Goal: Information Seeking & Learning: Learn about a topic

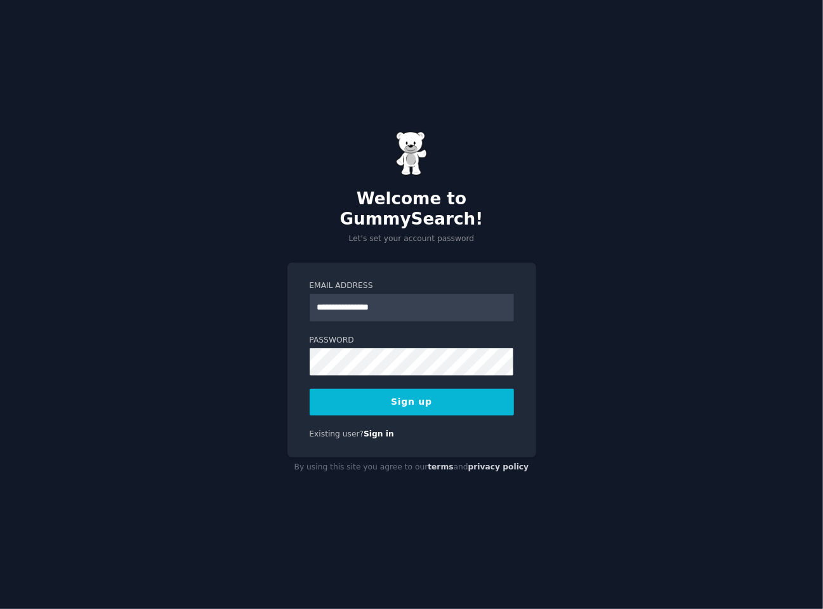
type input "**********"
click at [310, 389] on button "Sign up" at bounding box center [412, 402] width 204 height 27
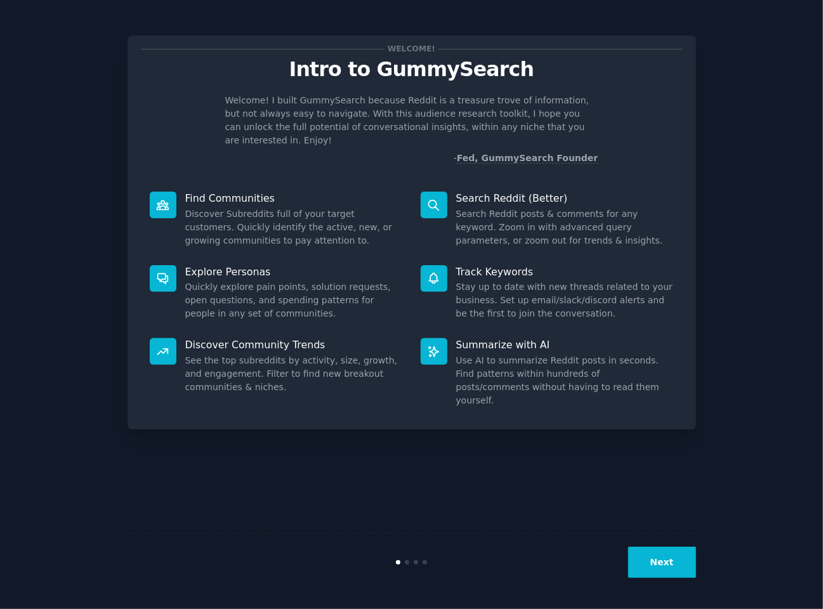
click at [646, 256] on div "Track Keywords Stay up to date with new threads related to your business. Set u…" at bounding box center [547, 293] width 271 height 74
click at [659, 560] on button "Next" at bounding box center [662, 562] width 68 height 31
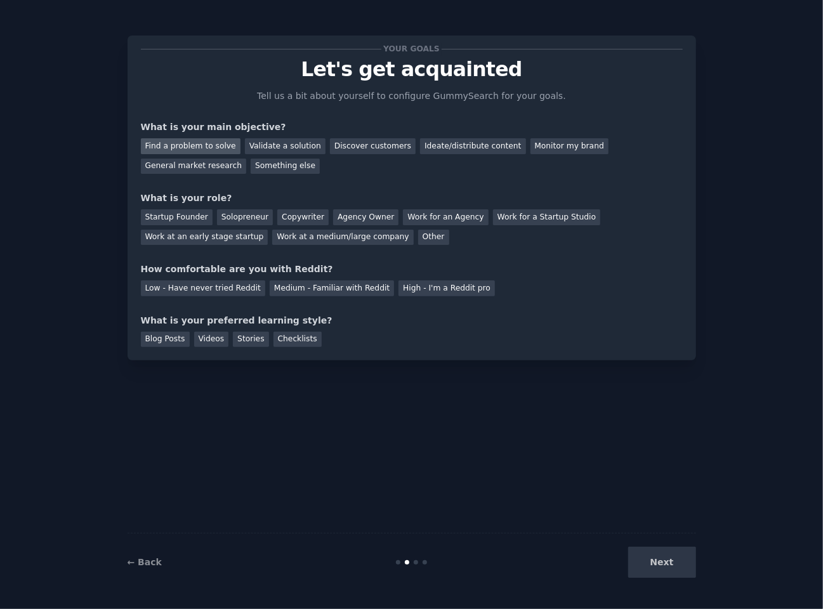
click at [190, 145] on div "Find a problem to solve" at bounding box center [191, 146] width 100 height 16
click at [171, 218] on div "Startup Founder" at bounding box center [177, 217] width 72 height 16
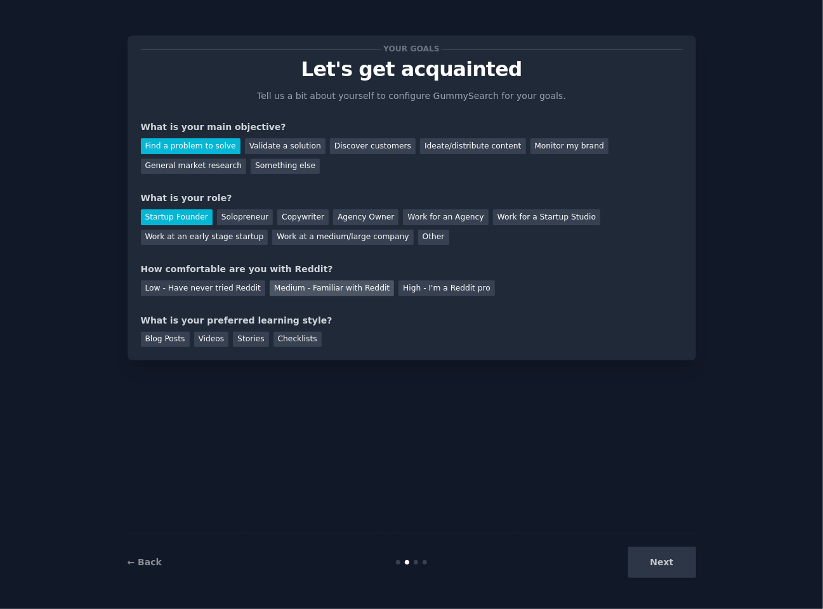
click at [336, 284] on div "Medium - Familiar with Reddit" at bounding box center [332, 288] width 124 height 16
click at [273, 339] on div "Checklists" at bounding box center [297, 340] width 48 height 16
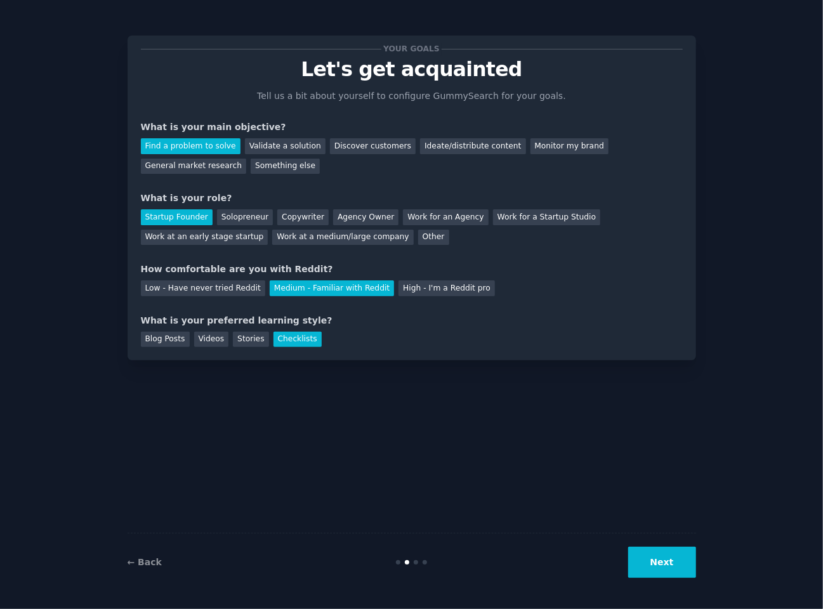
click at [659, 575] on button "Next" at bounding box center [662, 562] width 68 height 31
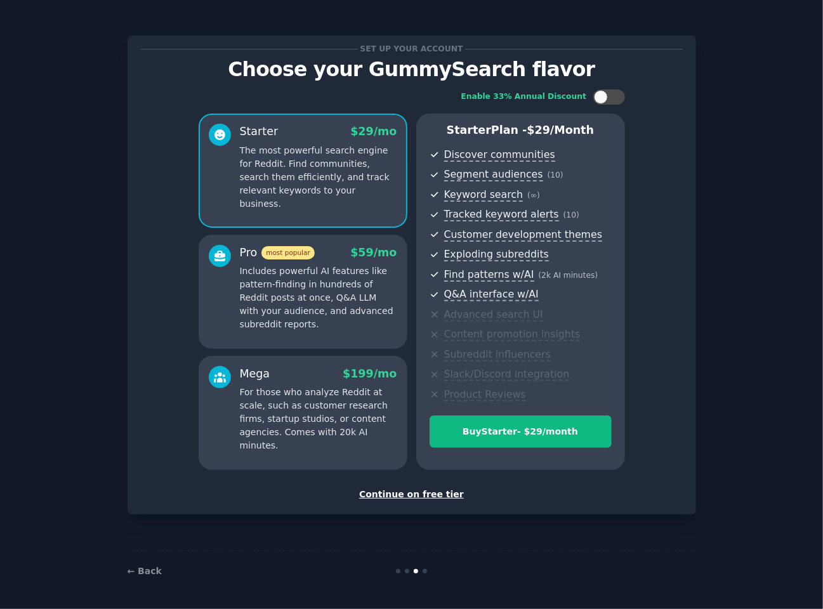
click at [415, 493] on div "Continue on free tier" at bounding box center [412, 494] width 542 height 13
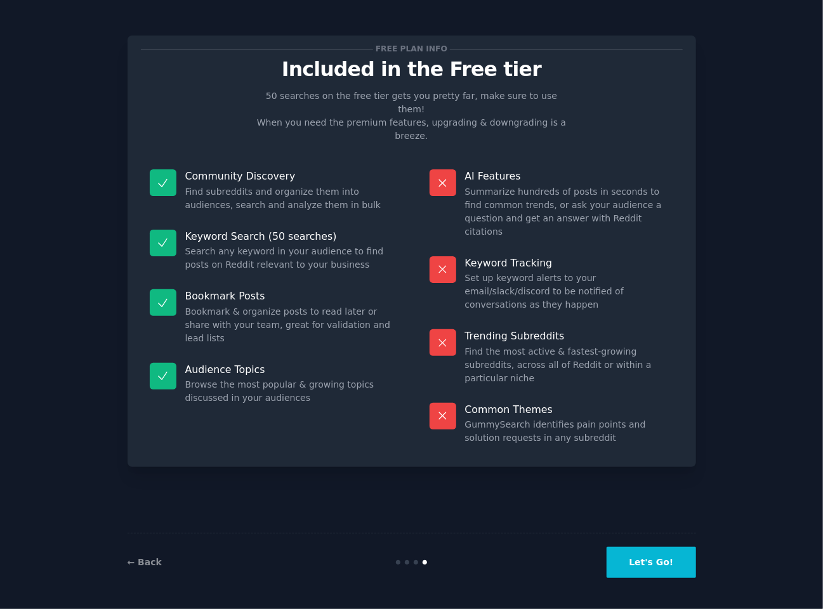
click at [667, 565] on button "Let's Go!" at bounding box center [650, 562] width 89 height 31
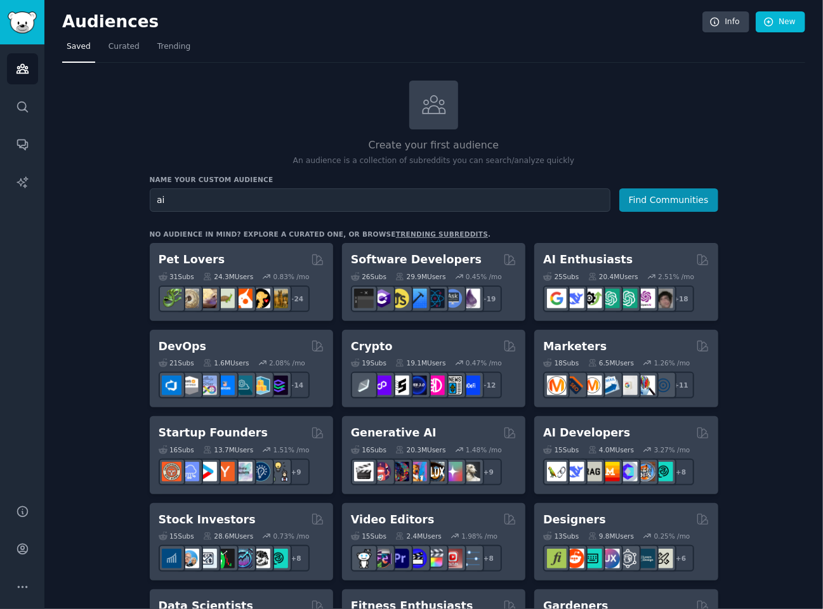
type input "ai"
click at [619, 188] on button "Find Communities" at bounding box center [668, 199] width 99 height 23
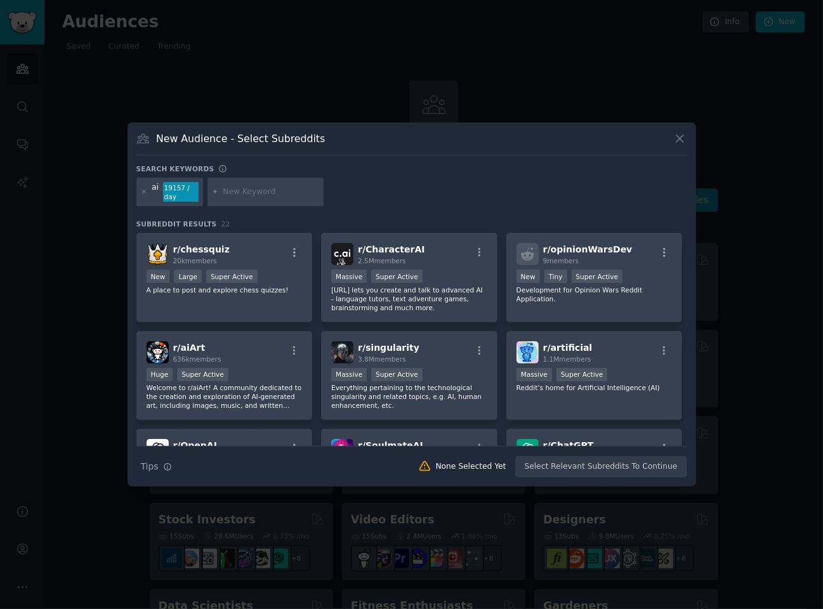
click at [681, 139] on icon at bounding box center [679, 138] width 13 height 13
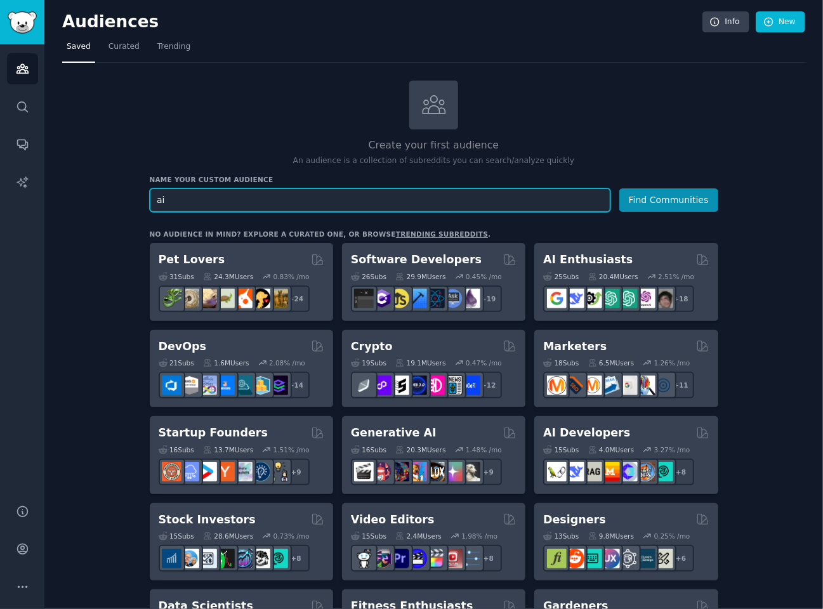
drag, startPoint x: 164, startPoint y: 200, endPoint x: 154, endPoint y: 200, distance: 9.5
click at [154, 200] on input "ai" at bounding box center [380, 199] width 461 height 23
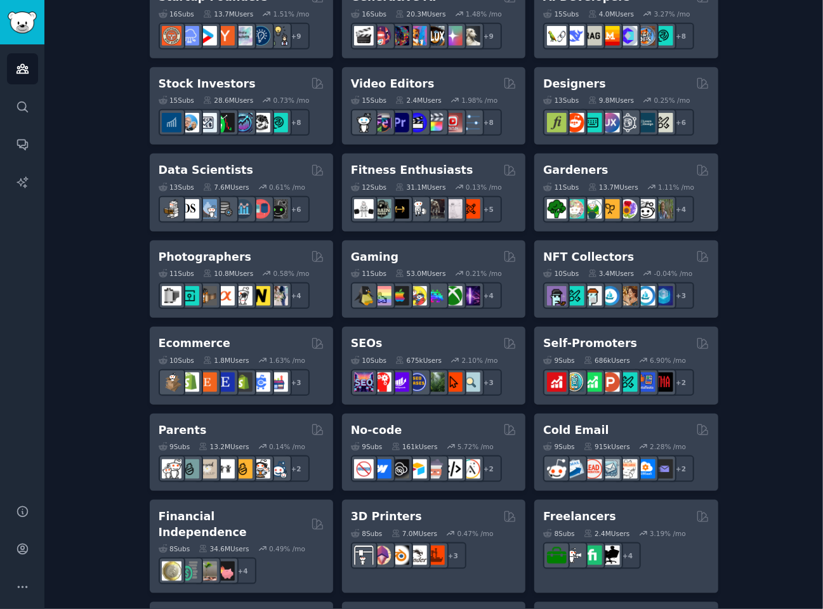
scroll to position [444, 0]
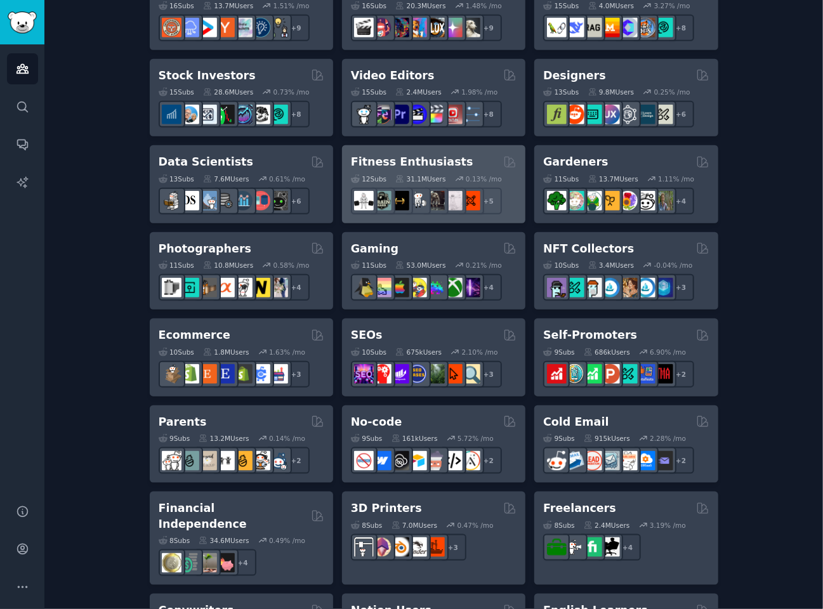
click at [374, 163] on h2 "Fitness Enthusiasts" at bounding box center [412, 162] width 122 height 16
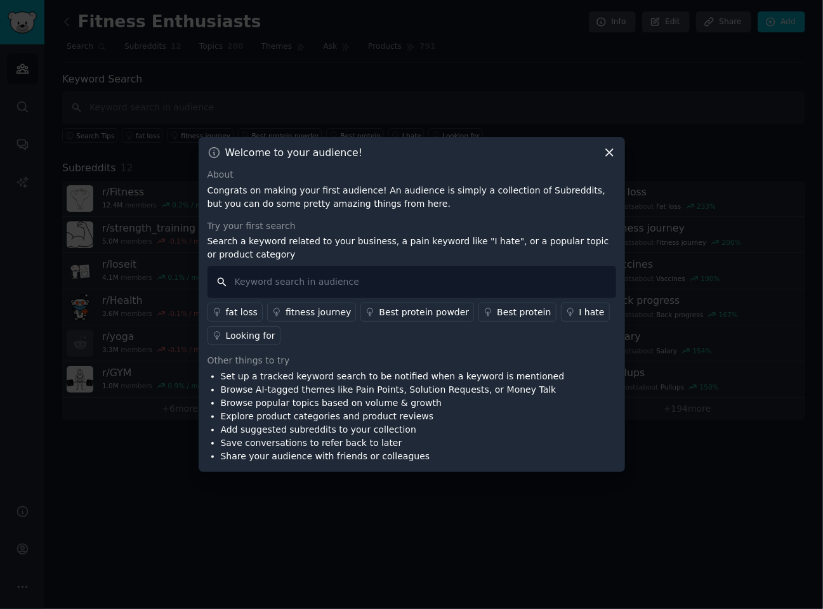
click at [384, 279] on input "text" at bounding box center [411, 282] width 409 height 32
paste input ""I wish" OR "someone should" flair:unsolved"
type input ""I wish" OR "someone should" flair:unsolved"
click at [466, 282] on input ""I wish" OR "someone should" flair:unsolved" at bounding box center [411, 282] width 409 height 32
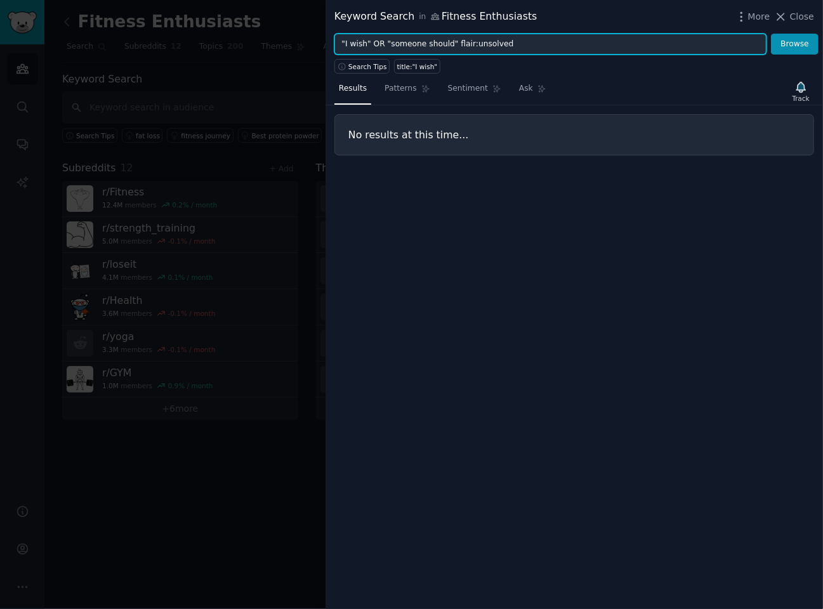
drag, startPoint x: 513, startPoint y: 43, endPoint x: 370, endPoint y: 43, distance: 142.7
click at [370, 43] on input ""I wish" OR "someone should" flair:unsolved" at bounding box center [550, 45] width 432 height 22
click at [771, 34] on button "Browse" at bounding box center [795, 45] width 48 height 22
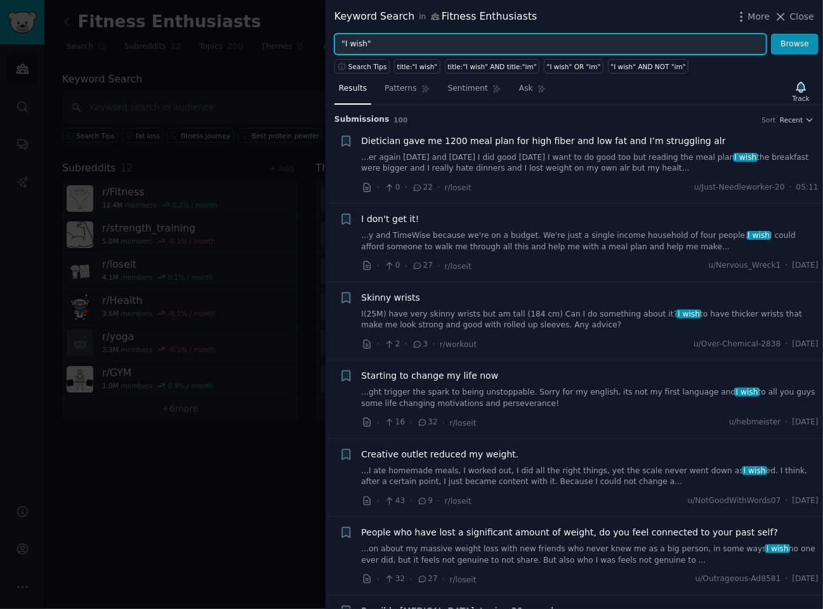
drag, startPoint x: 367, startPoint y: 40, endPoint x: 339, endPoint y: 40, distance: 27.3
click at [339, 40] on input ""I wish"" at bounding box center [550, 45] width 432 height 22
type input ""someone should""
click at [771, 34] on button "Browse" at bounding box center [795, 45] width 48 height 22
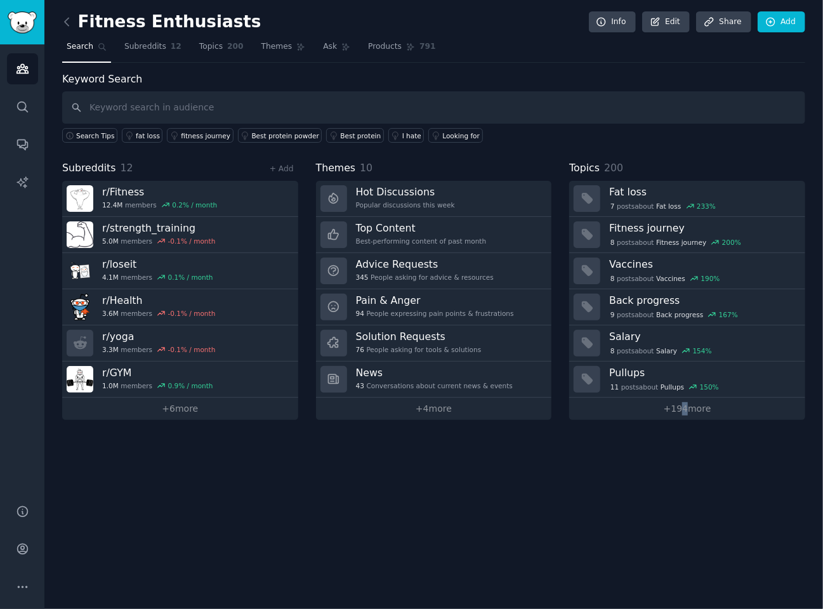
click at [684, 418] on div "Fitness Enthusiasts Info Edit Share Add Search Subreddits 12 Topics 200 Themes …" at bounding box center [433, 304] width 778 height 609
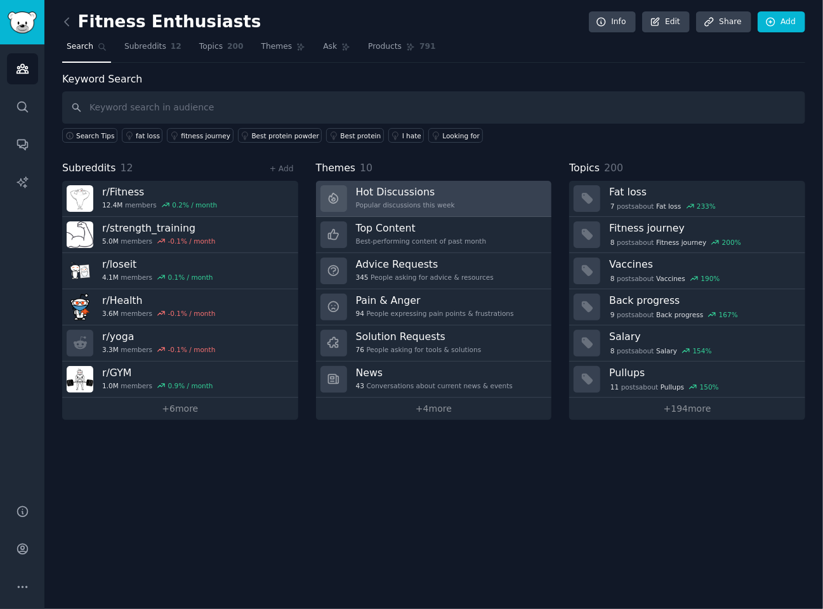
click at [445, 204] on link "Hot Discussions Popular discussions this week" at bounding box center [434, 199] width 236 height 36
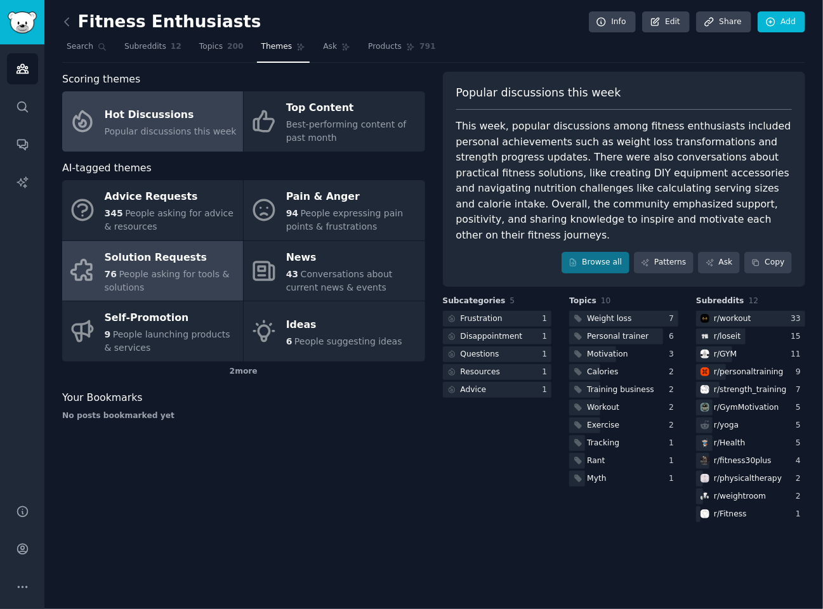
click at [206, 282] on div "76 People asking for tools & solutions" at bounding box center [171, 281] width 132 height 27
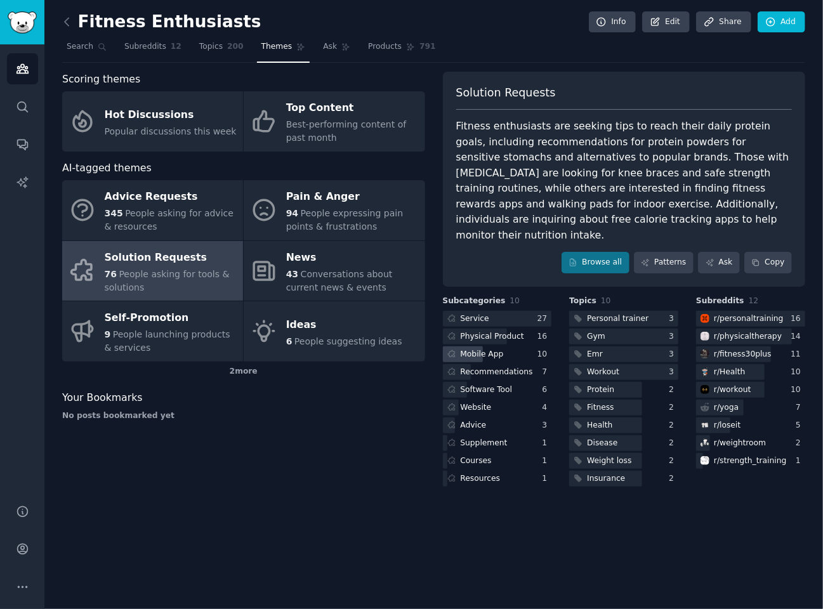
click at [528, 346] on div "Mobile App" at bounding box center [497, 354] width 109 height 16
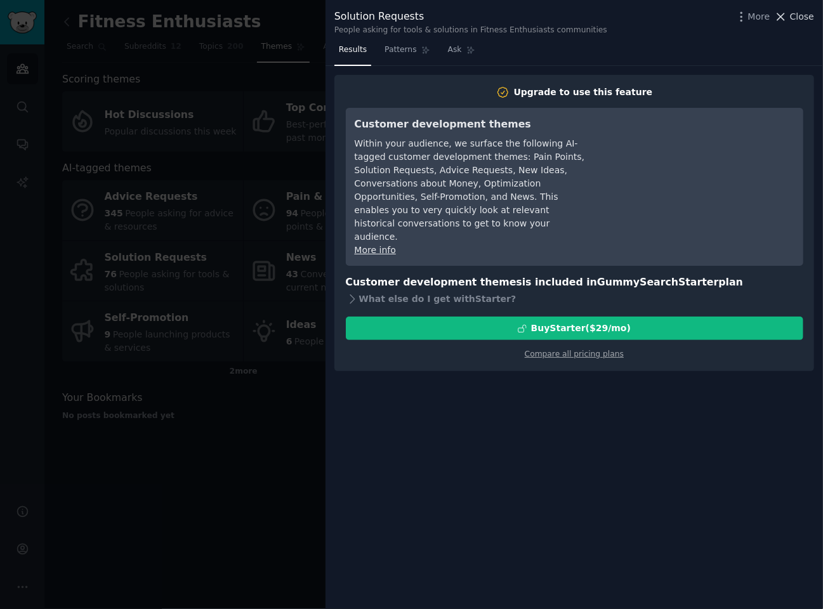
click at [784, 16] on icon at bounding box center [781, 16] width 7 height 7
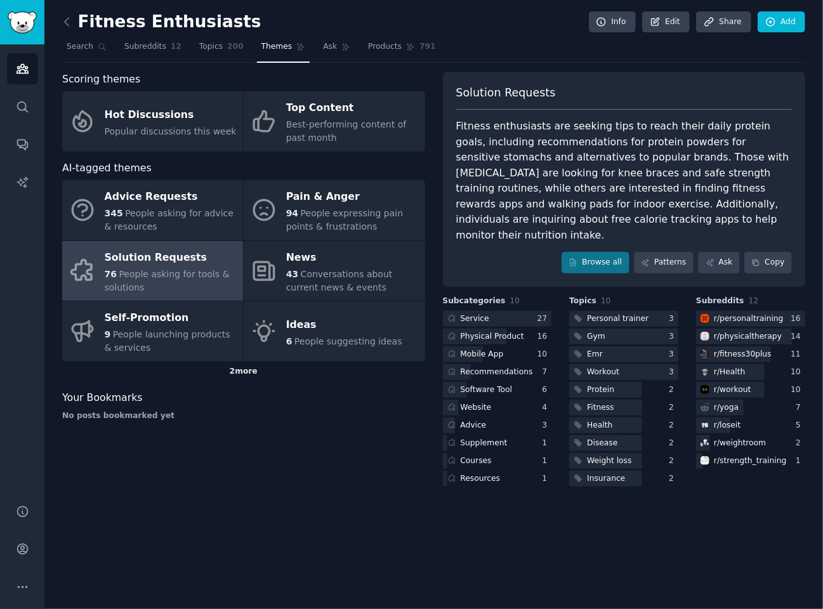
click at [237, 369] on div "2 more" at bounding box center [243, 372] width 363 height 20
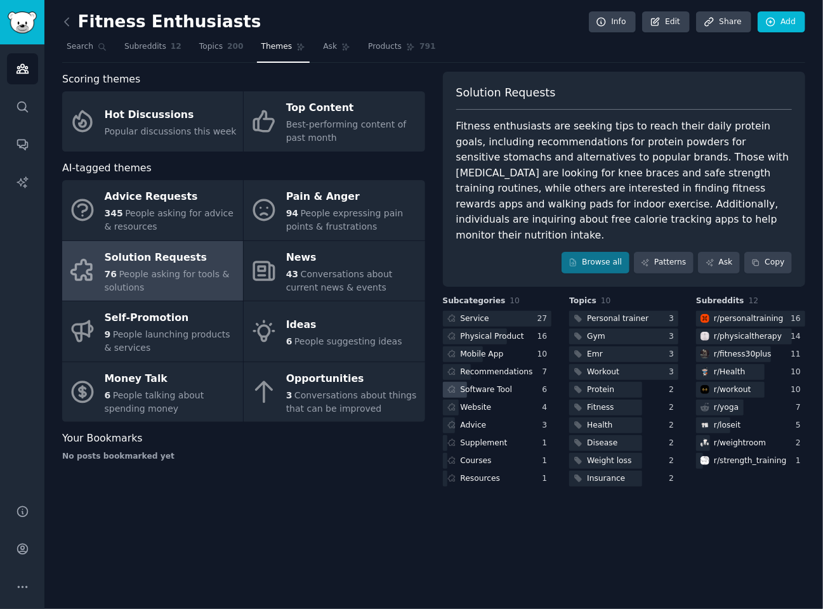
click at [481, 384] on div "Software Tool" at bounding box center [487, 389] width 52 height 11
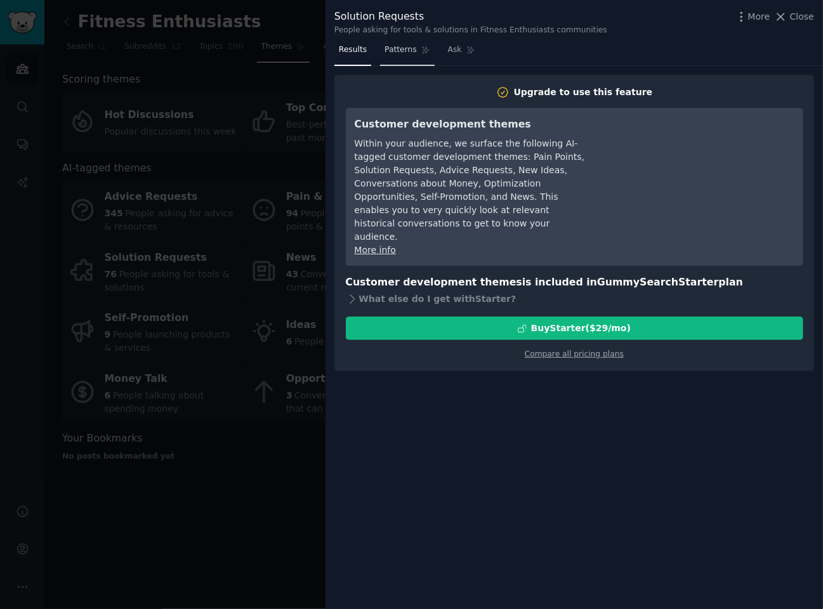
click at [411, 49] on link "Patterns" at bounding box center [407, 53] width 54 height 26
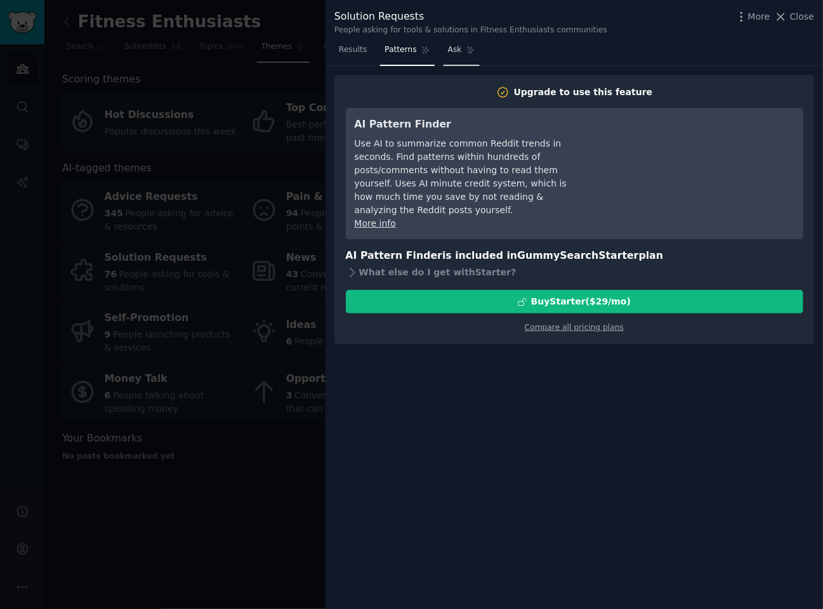
click at [450, 52] on span "Ask" at bounding box center [455, 49] width 14 height 11
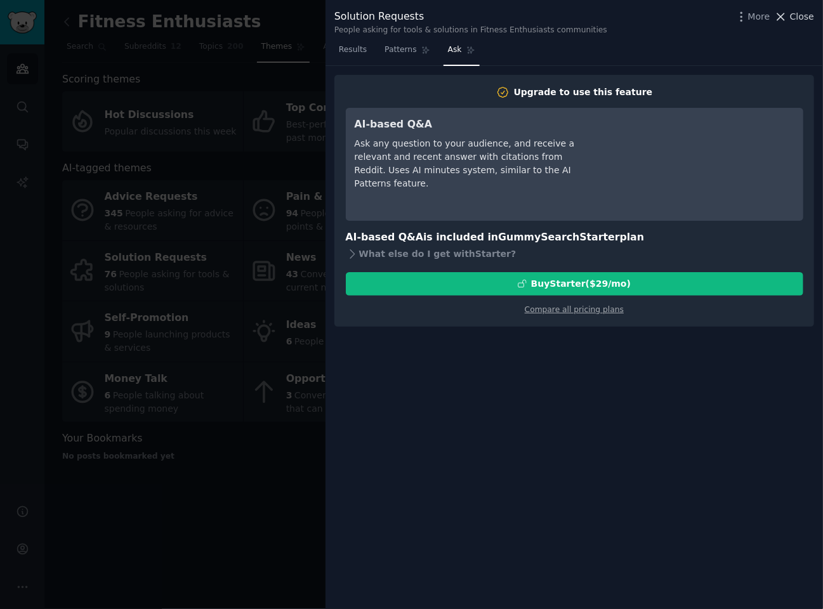
click at [800, 15] on span "Close" at bounding box center [802, 16] width 24 height 13
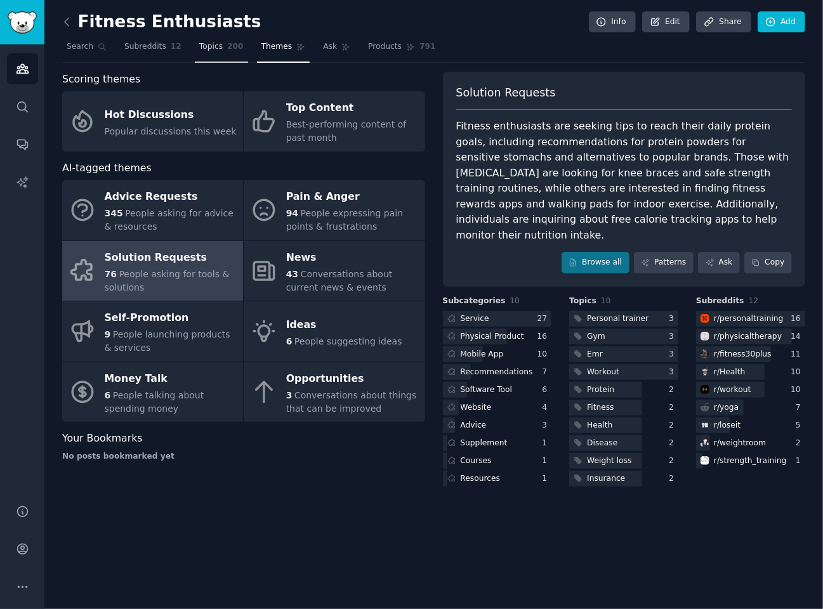
click at [214, 42] on link "Topics 200" at bounding box center [221, 50] width 53 height 26
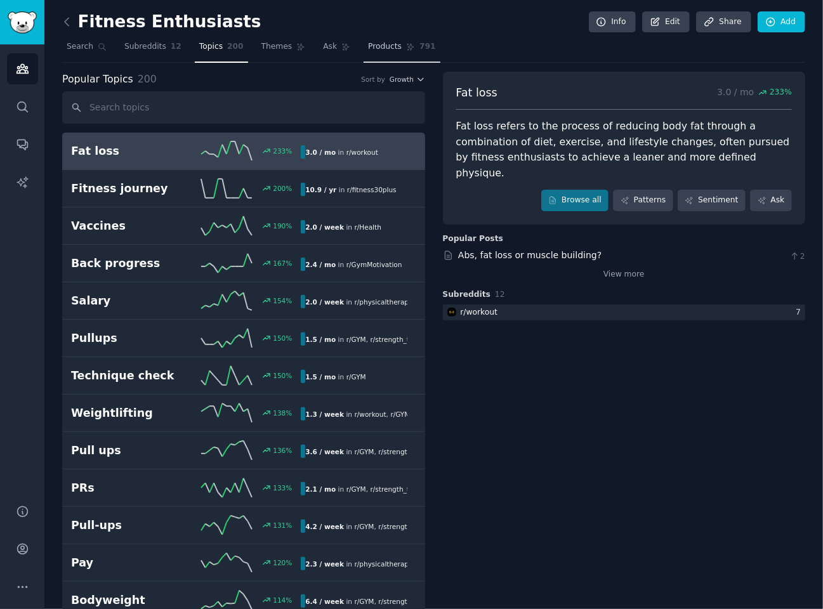
click at [406, 50] on icon at bounding box center [410, 47] width 9 height 9
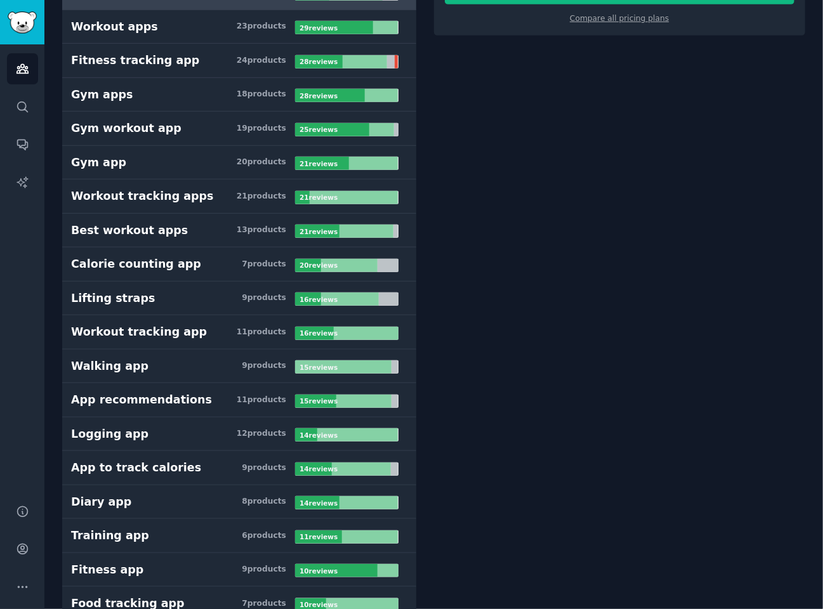
scroll to position [381, 0]
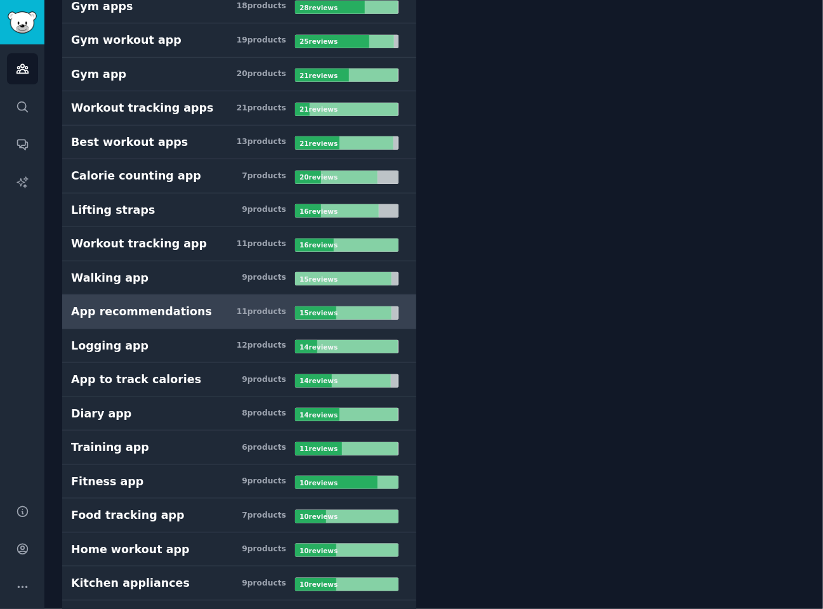
type input "ap"
click at [200, 297] on link "App recommendations 11 product s 15 review s" at bounding box center [239, 312] width 354 height 34
